Goal: Task Accomplishment & Management: Use online tool/utility

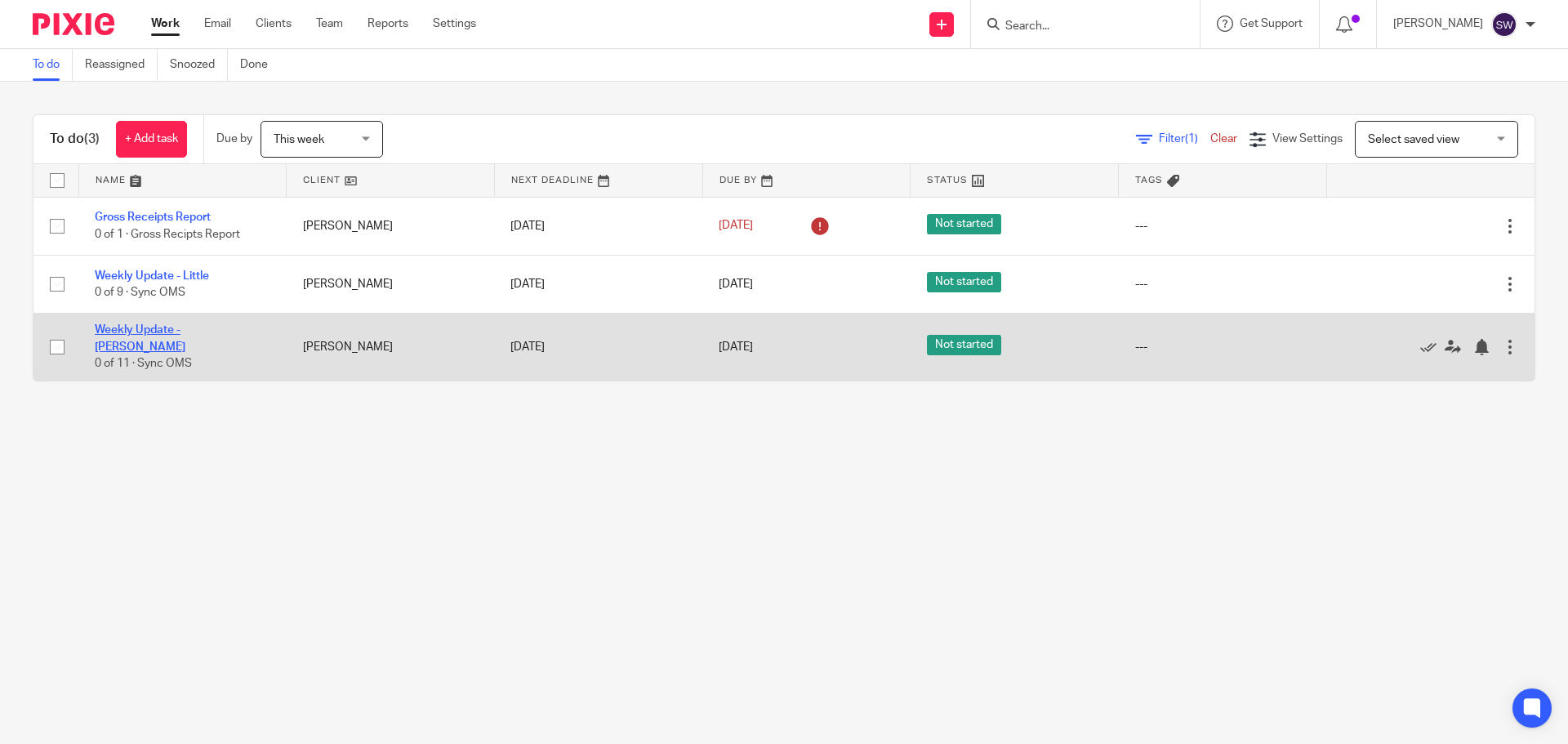
click at [185, 333] on link "Weekly Update - [PERSON_NAME]" at bounding box center [140, 338] width 91 height 28
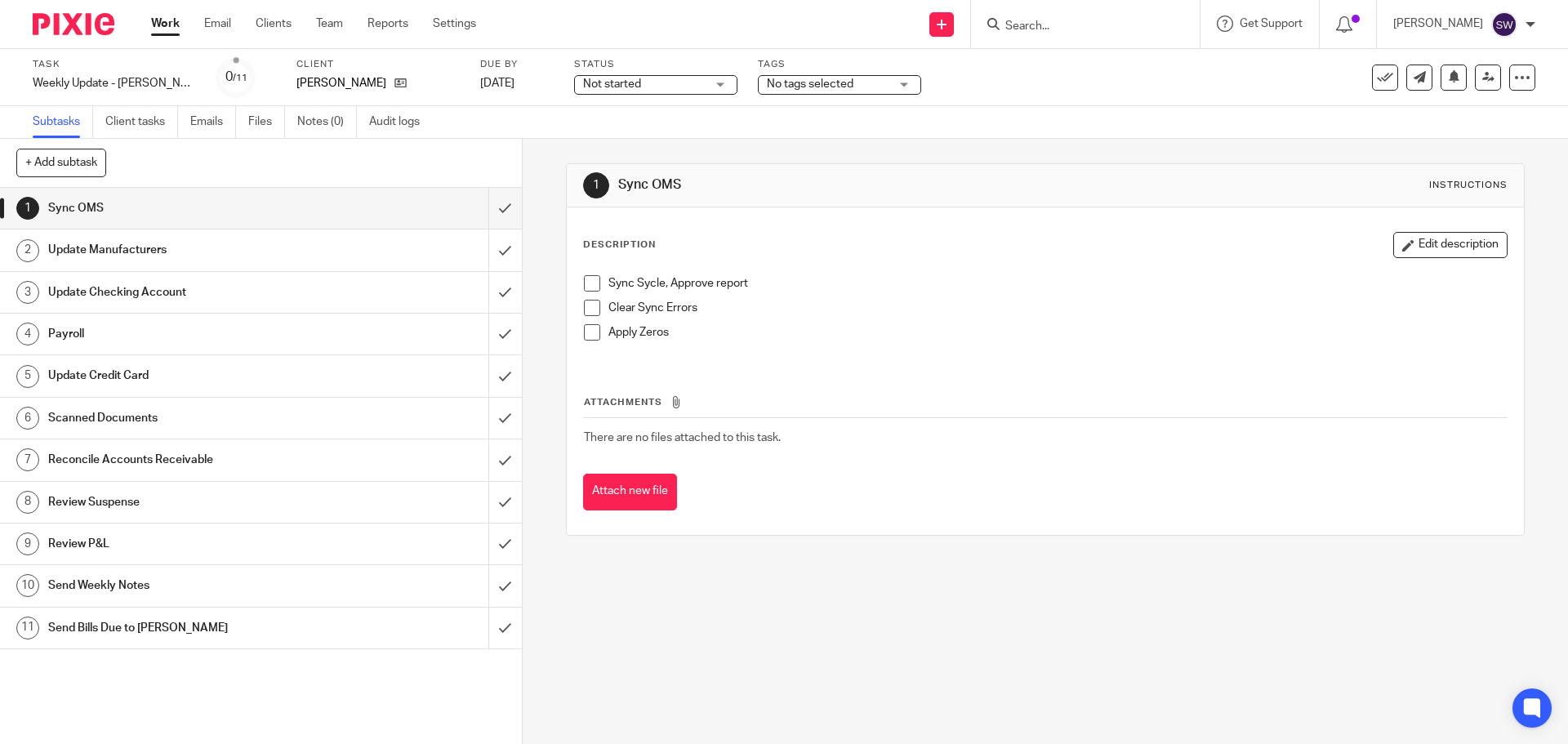
click at [943, 389] on div "Attachments There are no files attached to this task. Attach new file" at bounding box center [1044, 436] width 924 height 149
click at [587, 279] on span at bounding box center [591, 283] width 16 height 16
click at [578, 301] on div "Sync Sycle, Approve report Clear Sync Errors Apply Zeros" at bounding box center [1044, 313] width 938 height 94
click at [584, 302] on span at bounding box center [591, 307] width 16 height 16
click at [584, 329] on span at bounding box center [591, 332] width 16 height 16
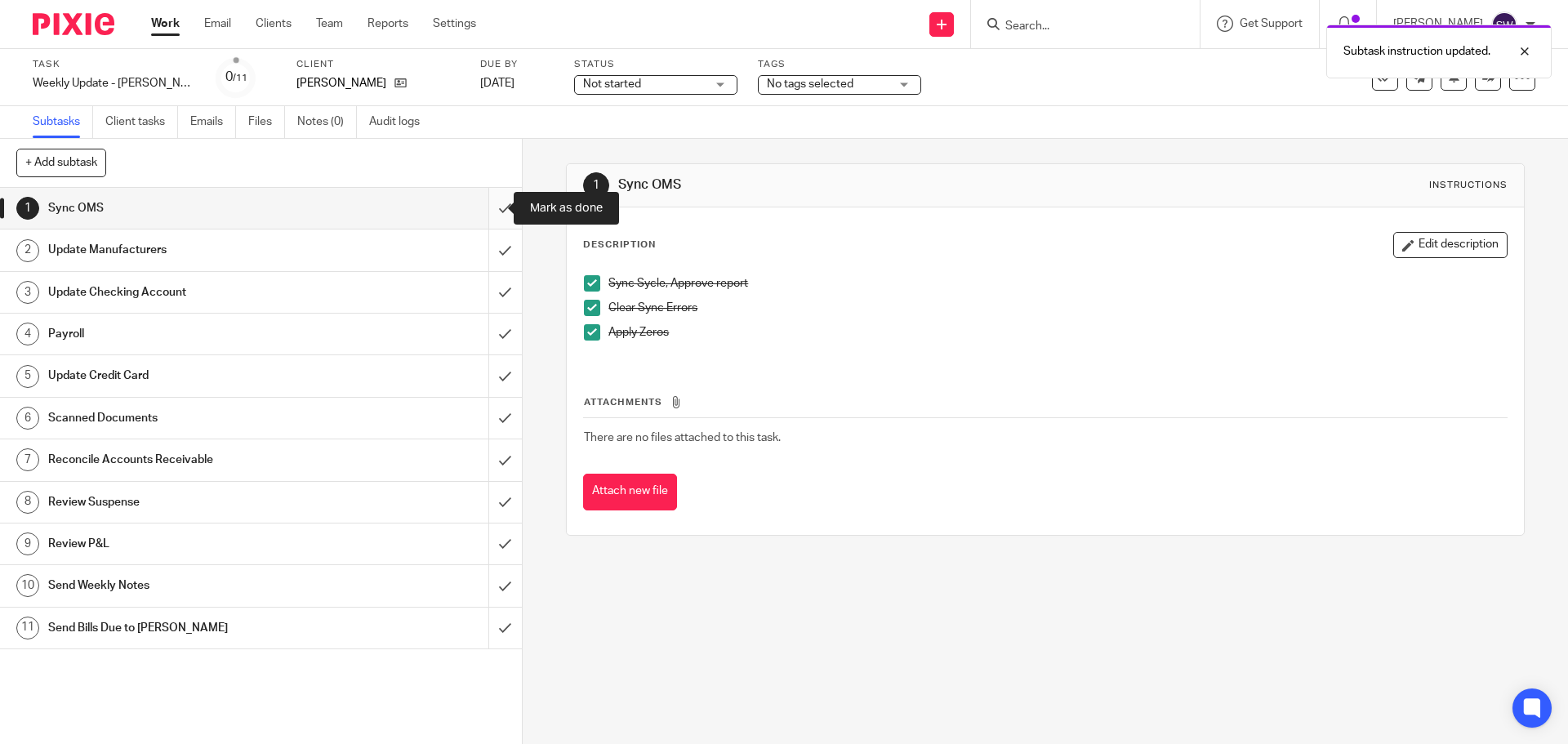
click at [492, 198] on input "submit" at bounding box center [261, 208] width 522 height 41
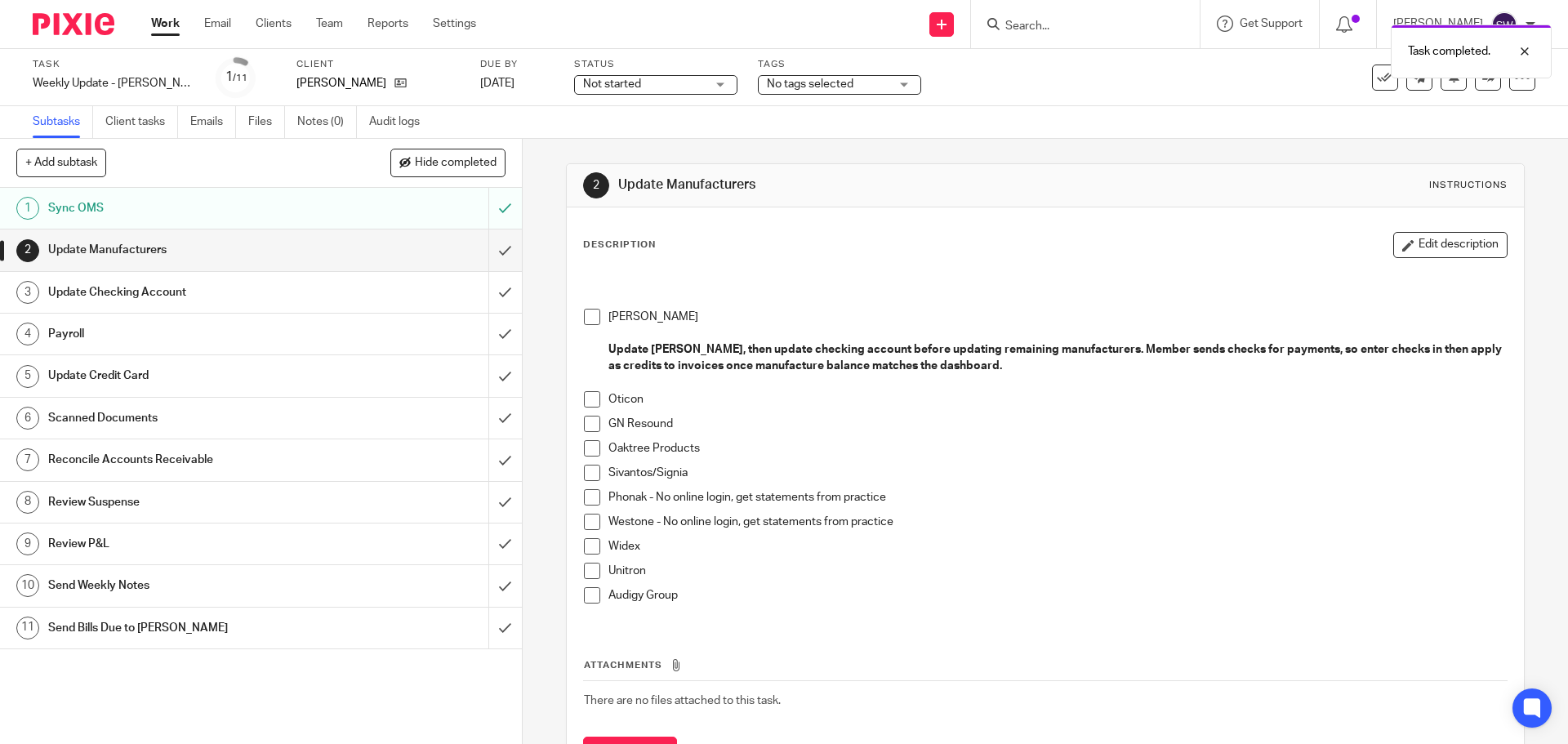
click at [588, 319] on span at bounding box center [591, 316] width 16 height 16
click at [585, 398] on span at bounding box center [591, 399] width 16 height 16
click at [584, 428] on span at bounding box center [591, 423] width 16 height 16
click at [588, 451] on span at bounding box center [591, 448] width 16 height 16
click at [589, 474] on span at bounding box center [591, 472] width 16 height 16
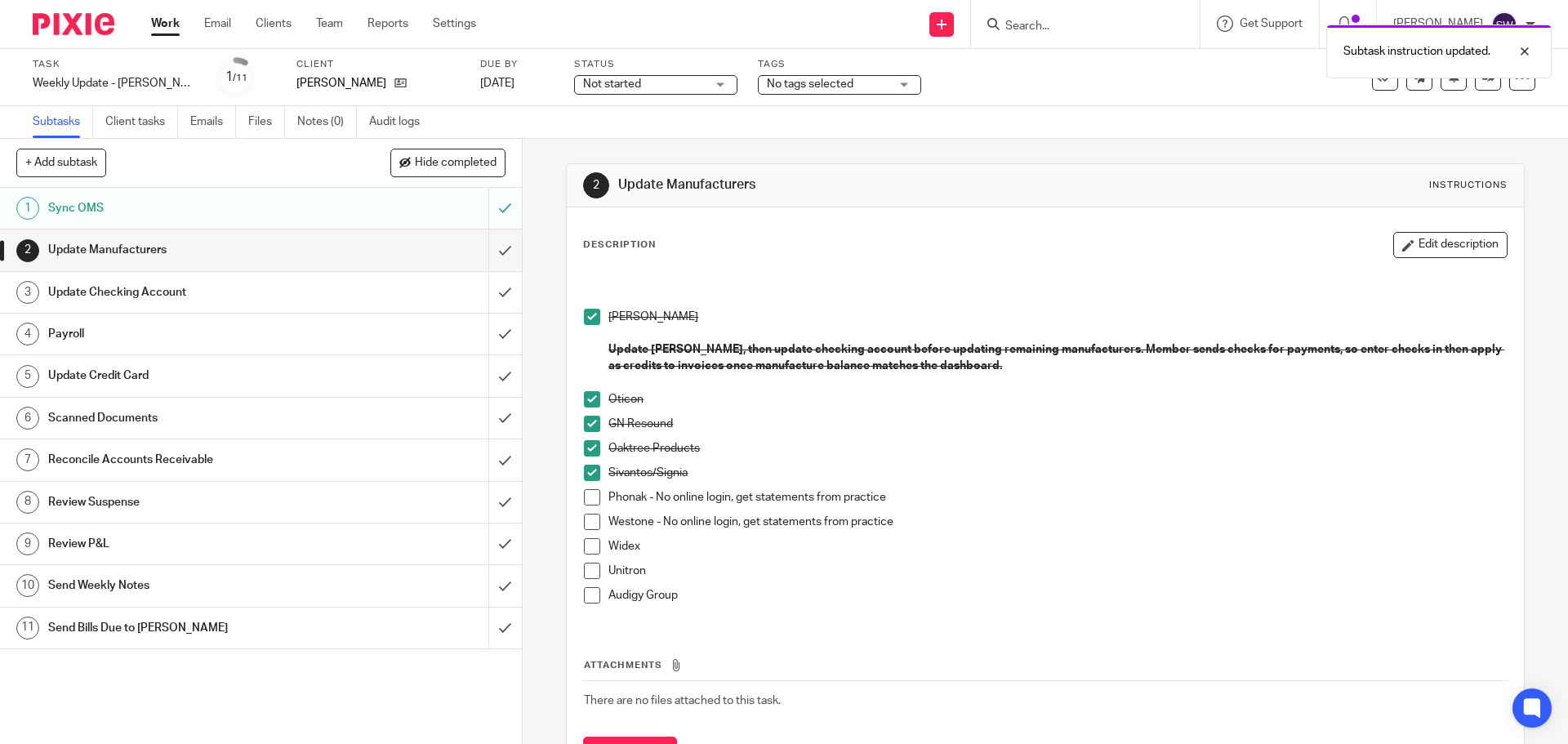
click at [584, 501] on span at bounding box center [591, 497] width 16 height 16
click at [590, 521] on span at bounding box center [591, 522] width 16 height 16
click at [584, 544] on span at bounding box center [591, 546] width 16 height 16
click at [584, 576] on span at bounding box center [591, 570] width 16 height 16
click at [584, 591] on span at bounding box center [591, 595] width 16 height 16
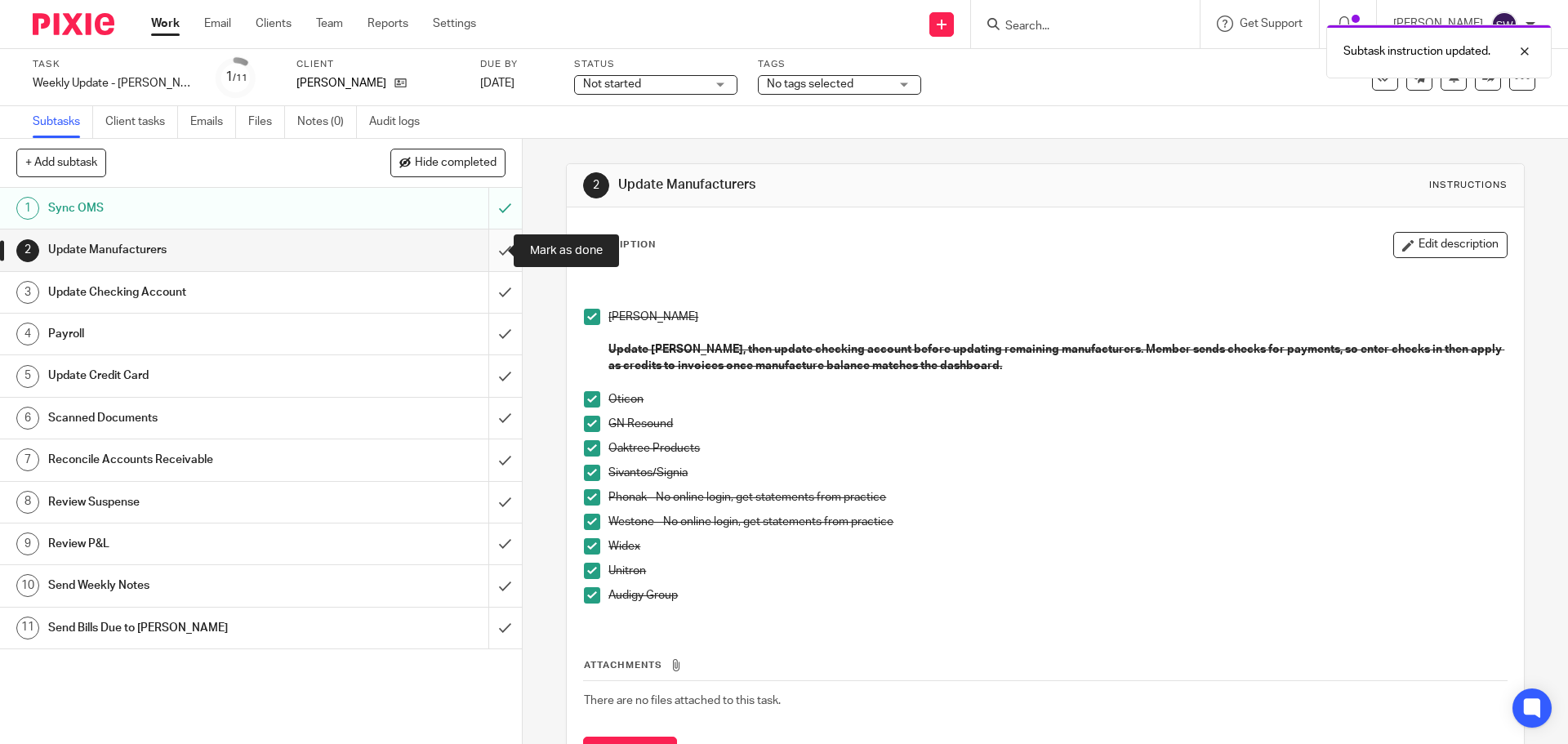
click at [490, 241] on input "submit" at bounding box center [261, 249] width 522 height 41
